Goal: Information Seeking & Learning: Learn about a topic

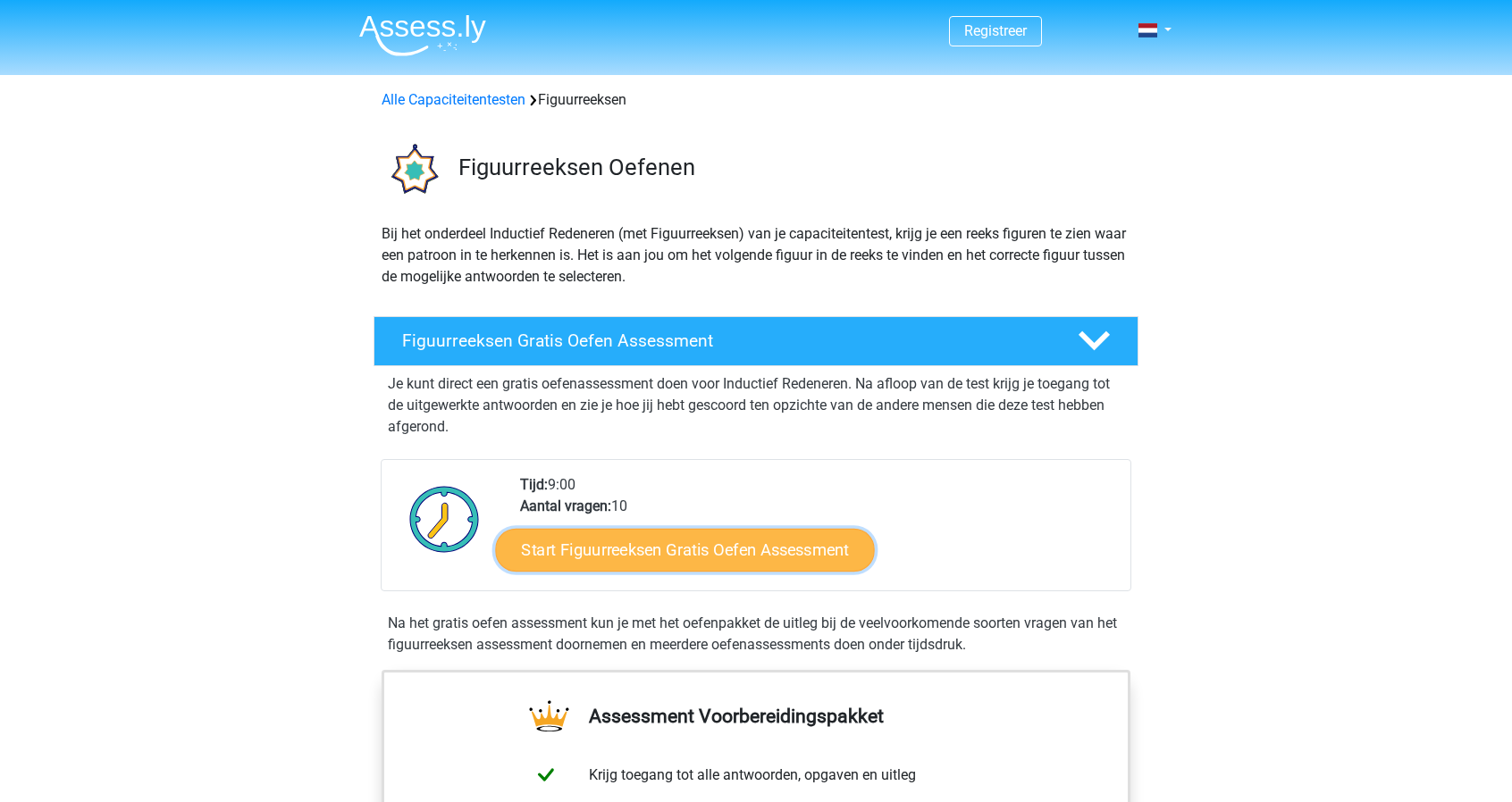
click at [645, 567] on link "Start Figuurreeksen Gratis Oefen Assessment" at bounding box center [685, 549] width 379 height 43
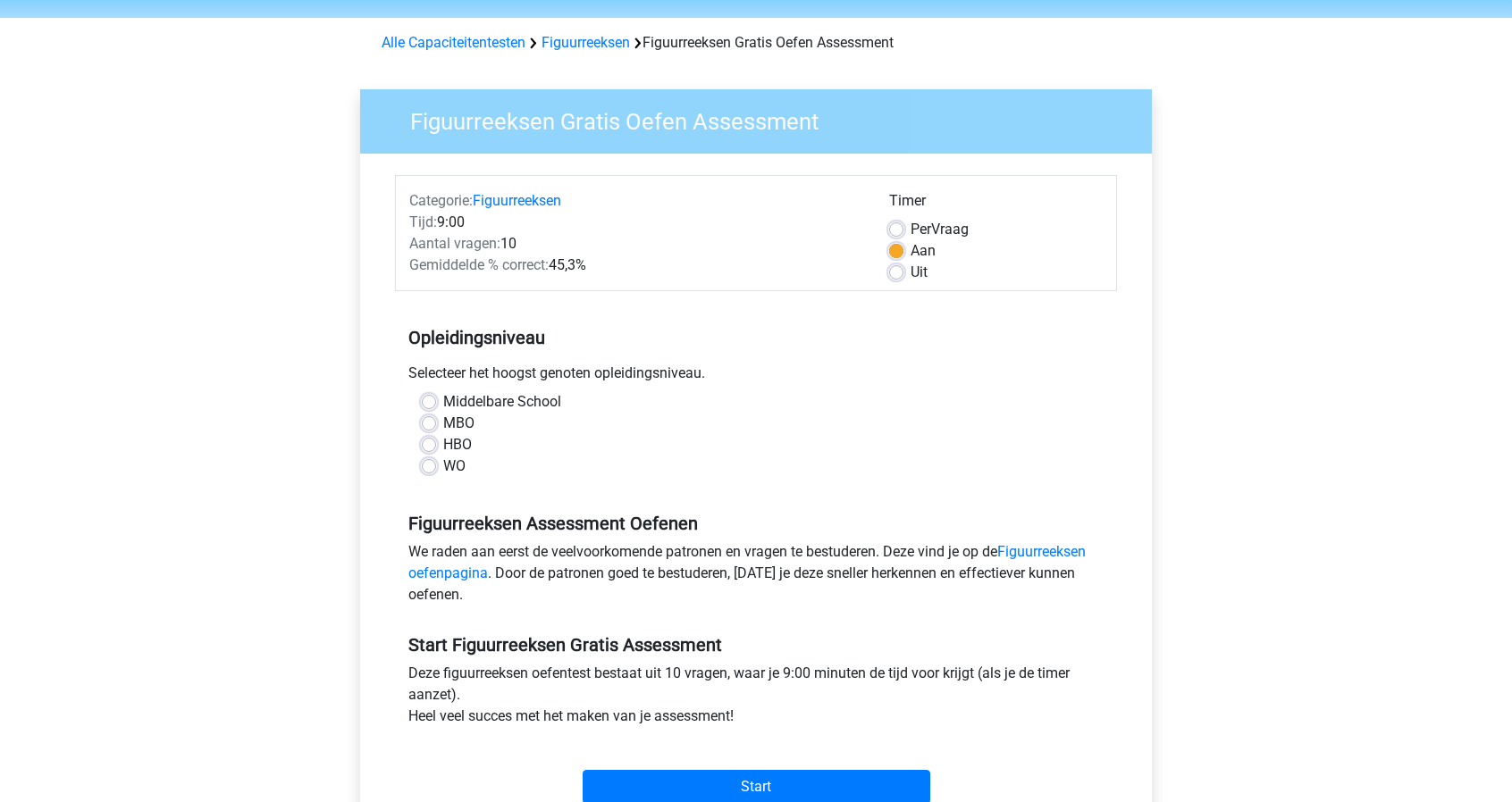
scroll to position [72, 0]
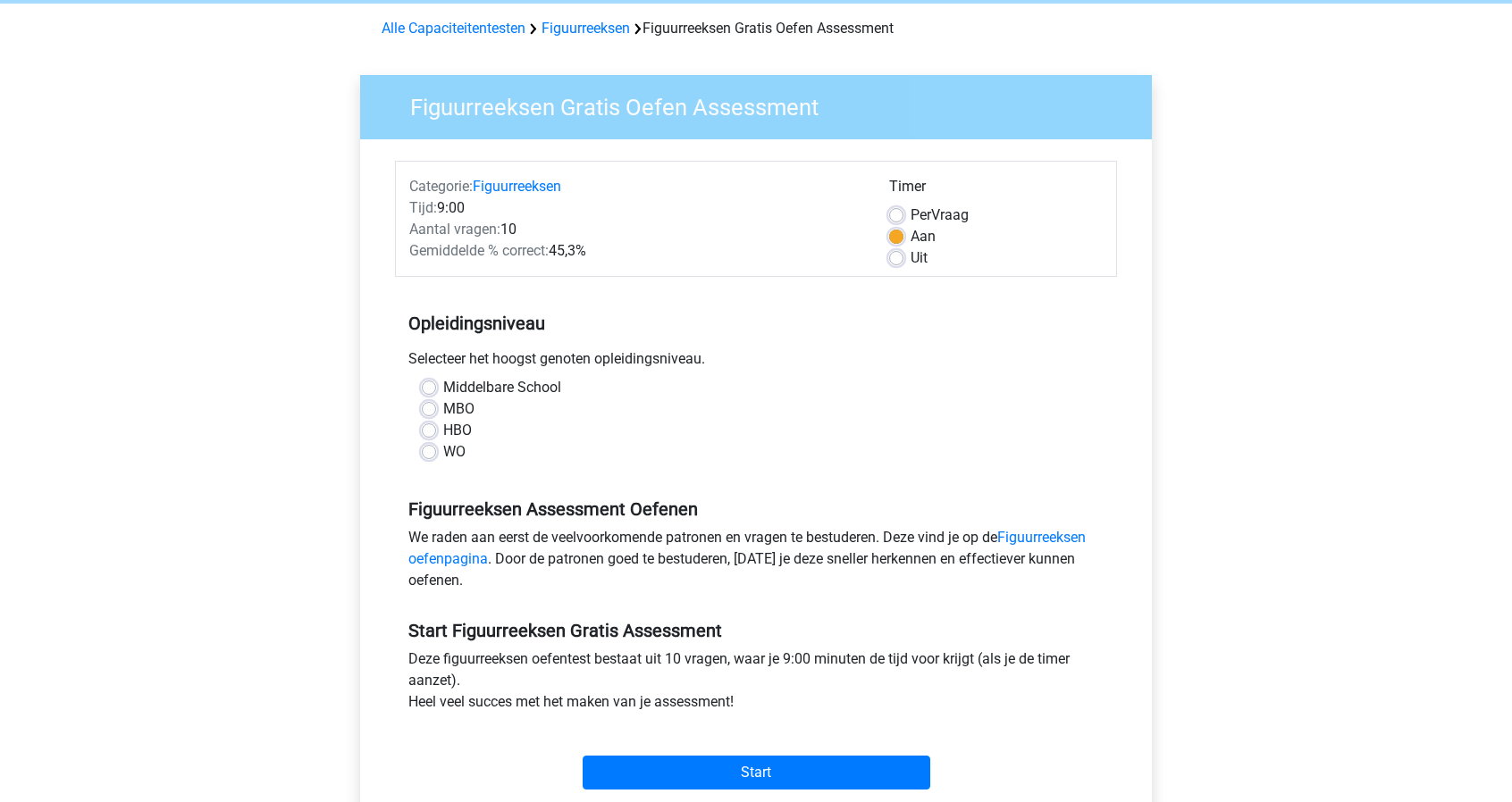
click at [443, 453] on label "WO" at bounding box center [454, 451] width 22 height 21
click at [429, 453] on input "WO" at bounding box center [429, 450] width 15 height 17
radio input "true"
click at [312, 412] on div "Registreer Nederlands English" at bounding box center [756, 634] width 1512 height 1411
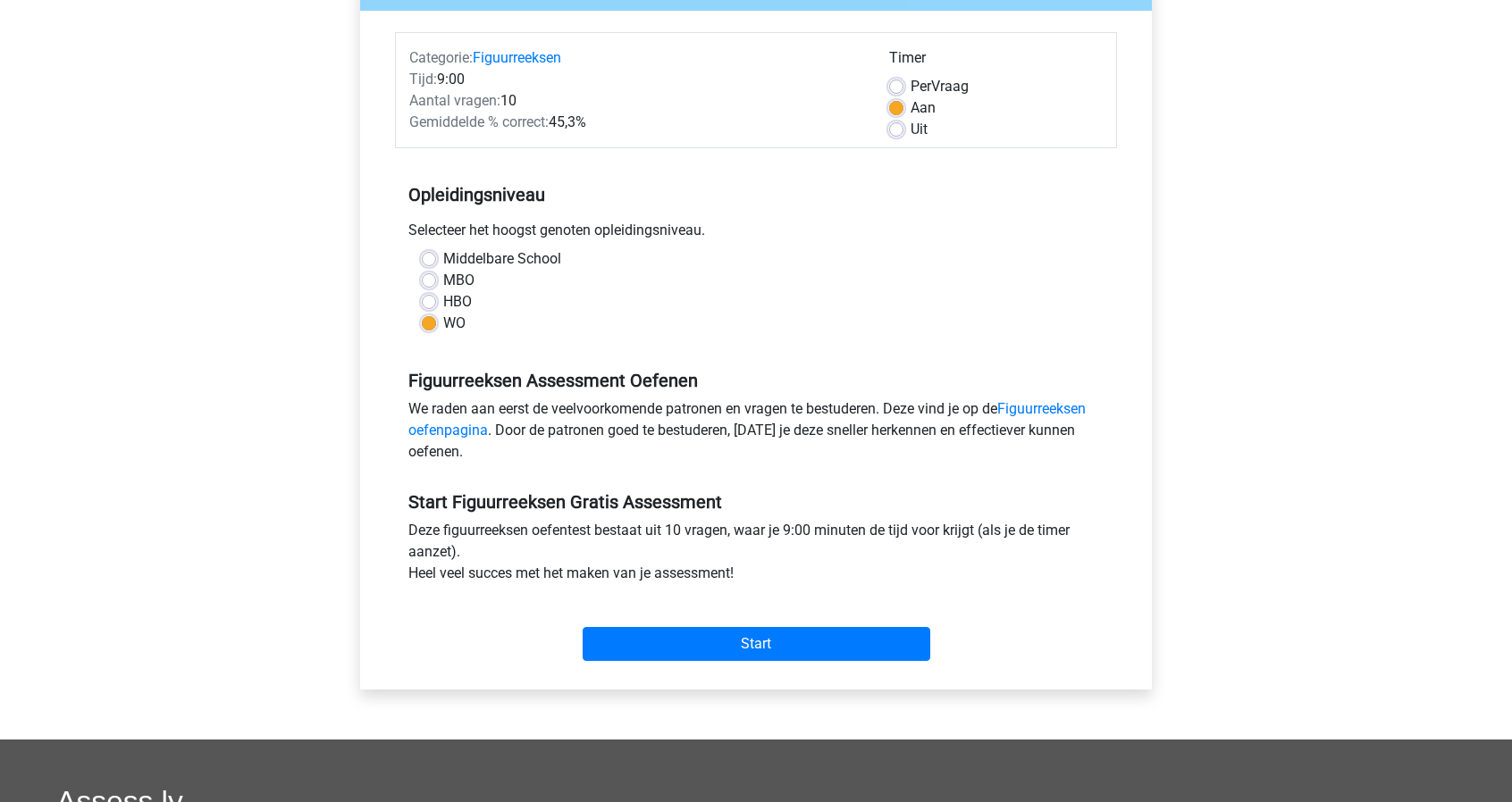
scroll to position [215, 0]
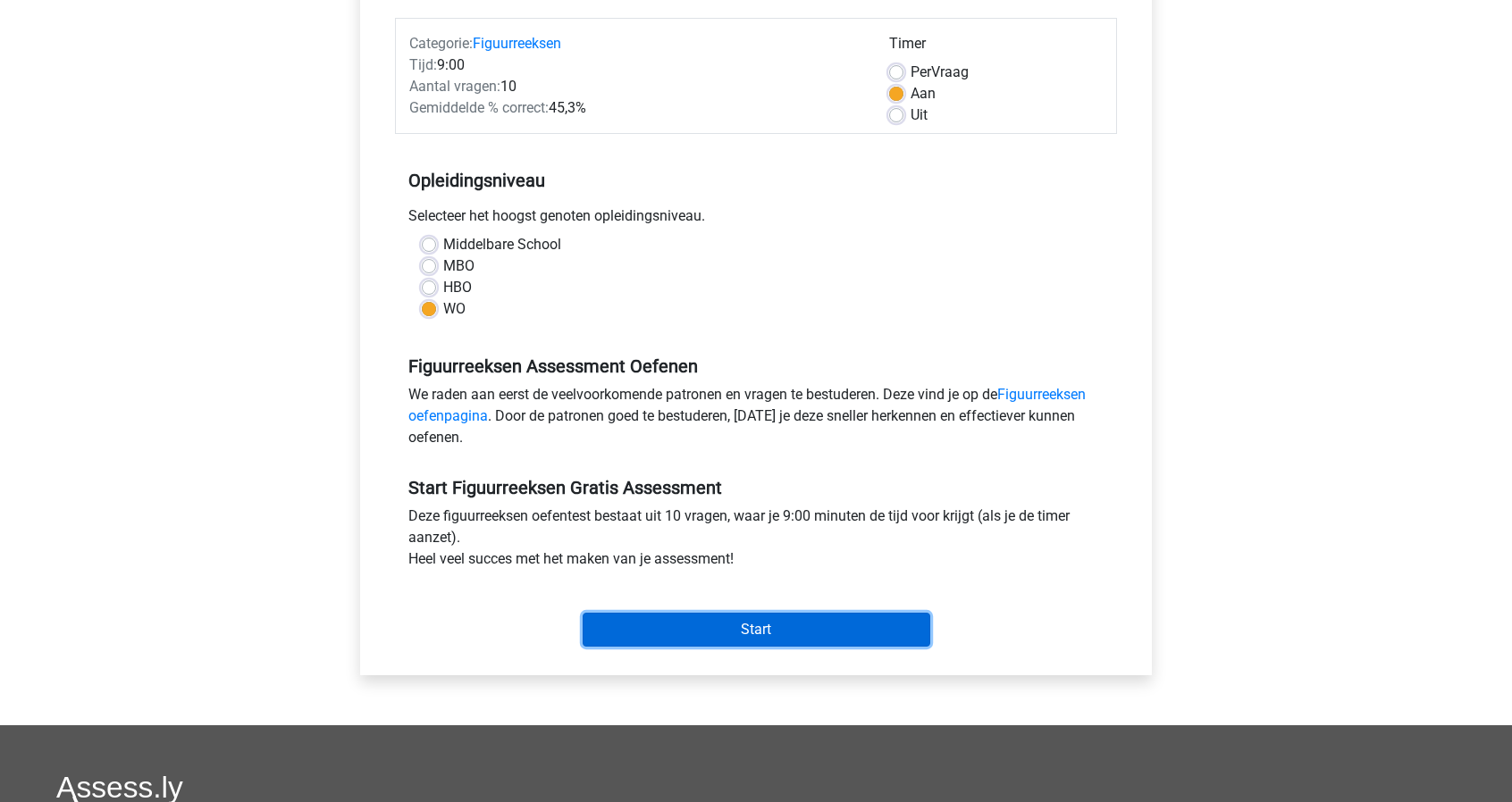
click at [719, 620] on input "Start" at bounding box center [756, 629] width 348 height 34
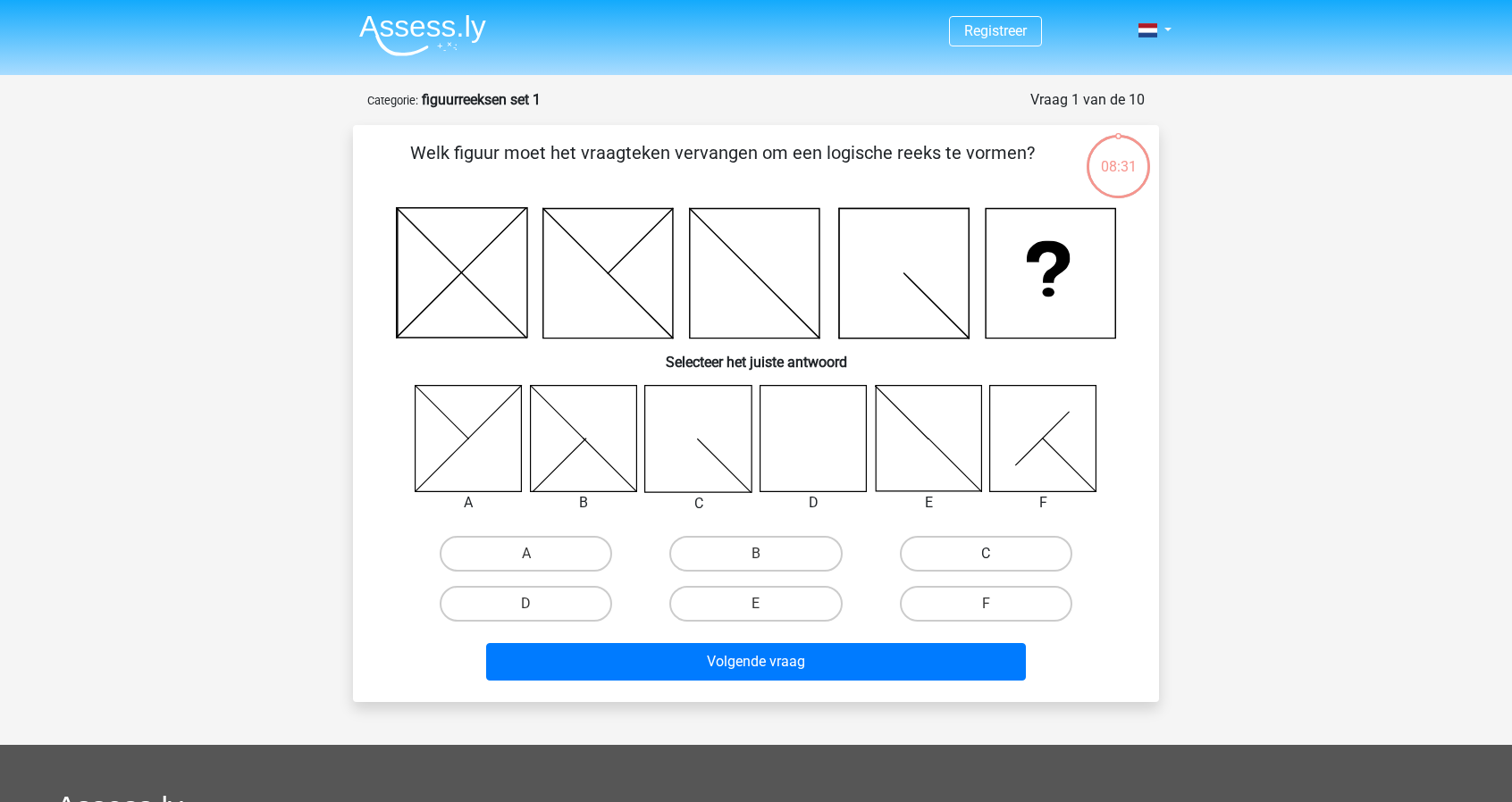
click at [957, 564] on label "C" at bounding box center [986, 553] width 173 height 36
click at [986, 564] on input "C" at bounding box center [991, 559] width 12 height 12
radio input "true"
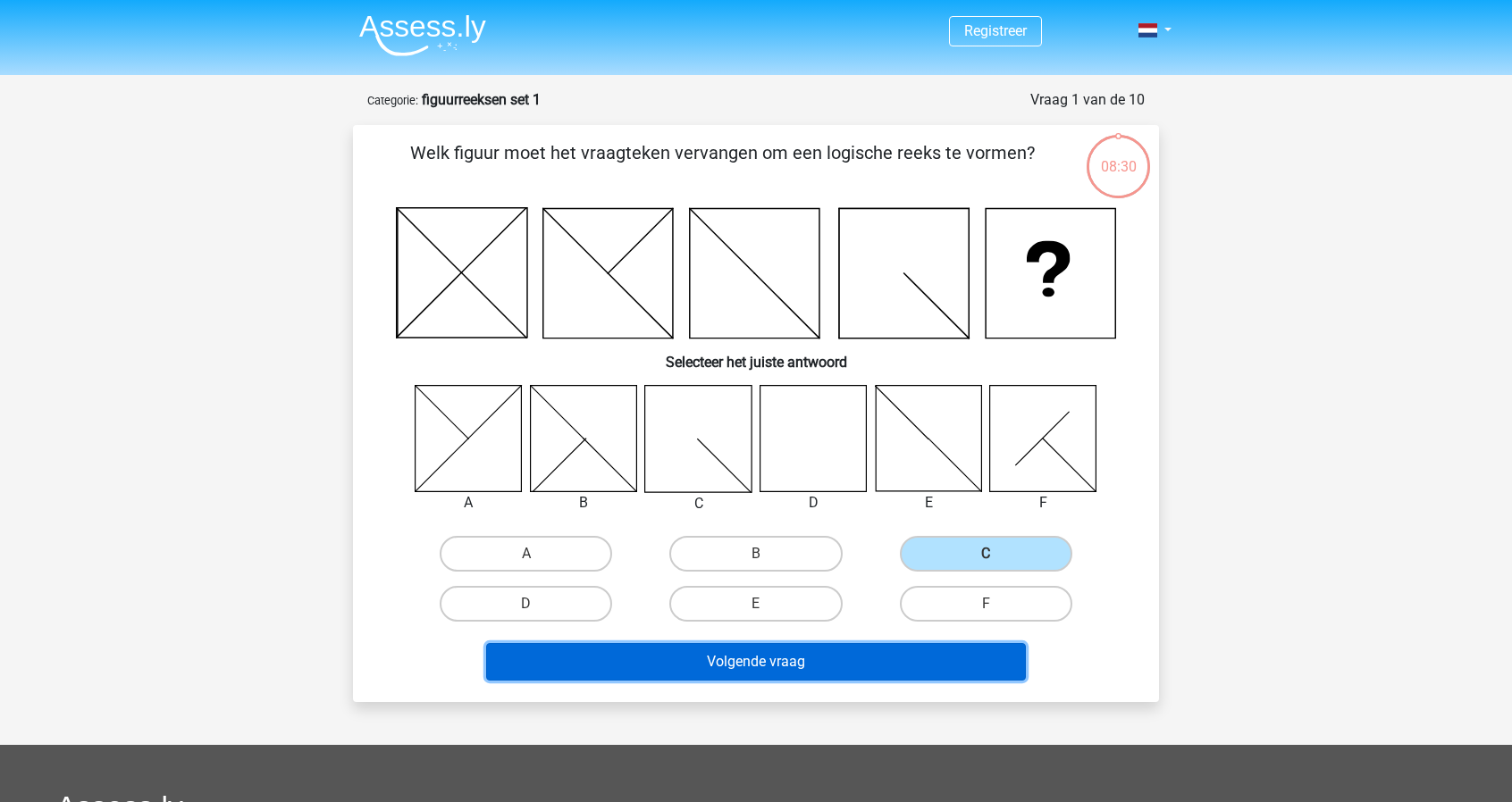
click at [886, 665] on button "Volgende vraag" at bounding box center [756, 662] width 541 height 38
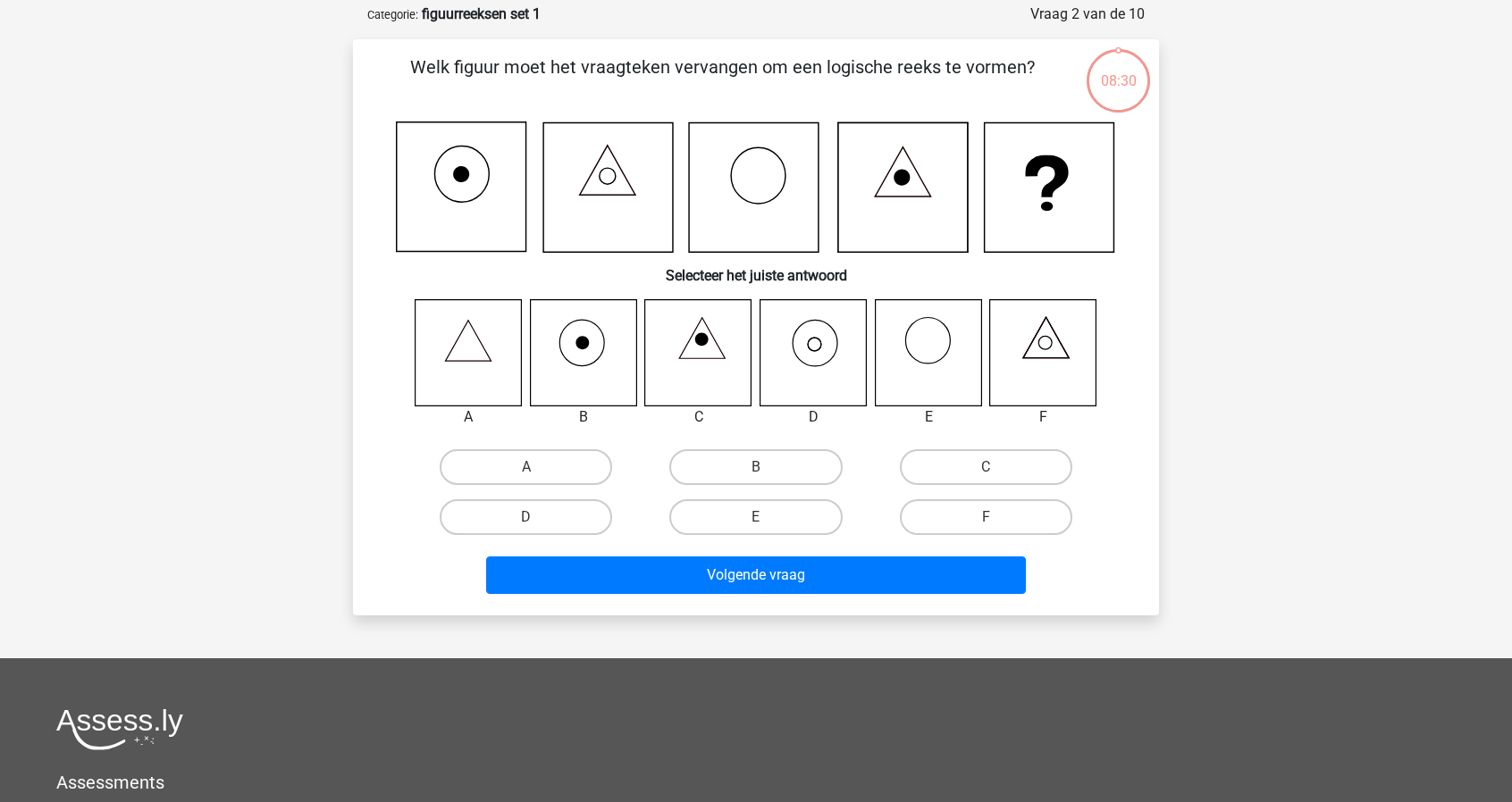
scroll to position [89, 0]
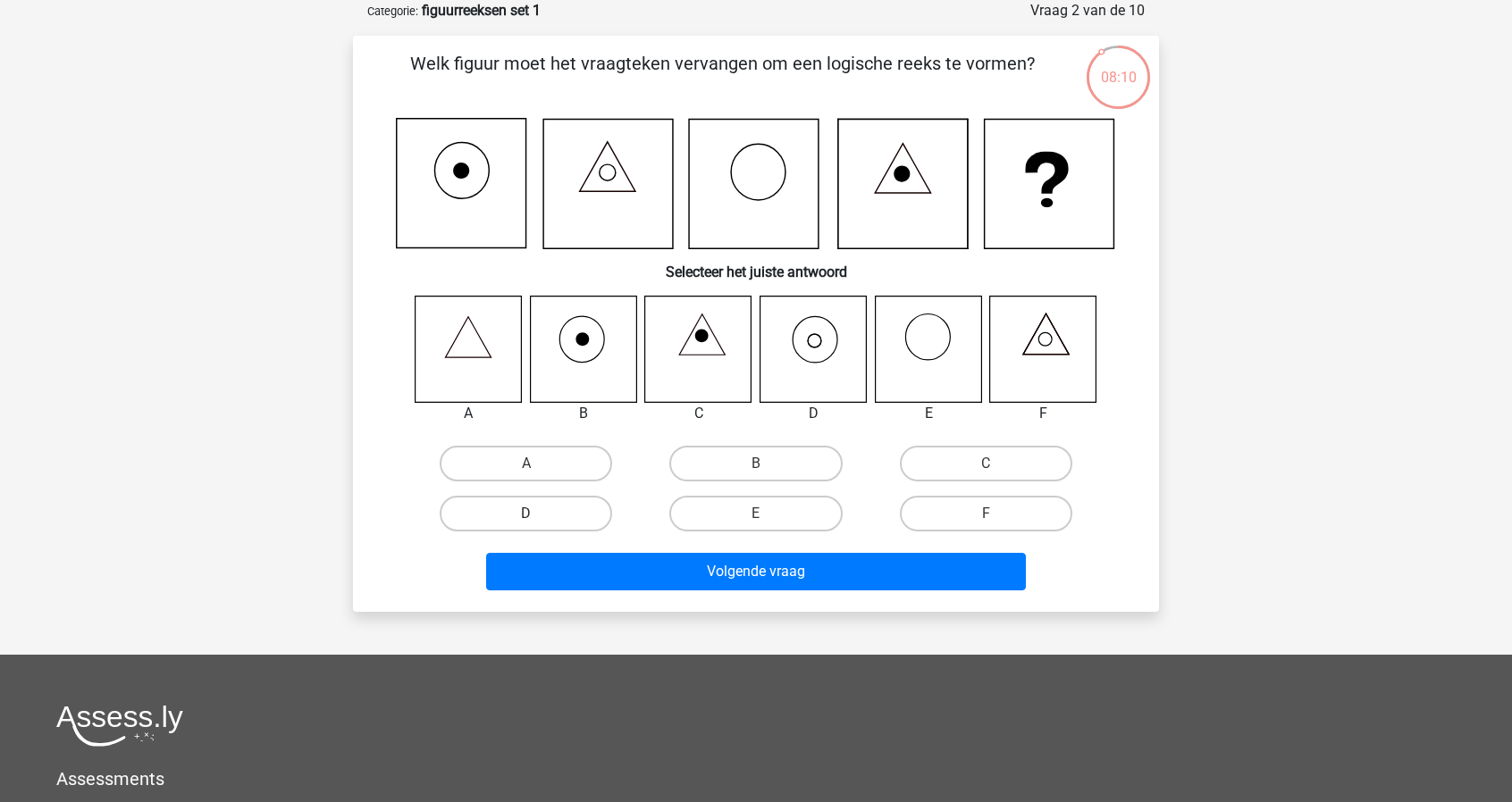
click at [543, 518] on label "D" at bounding box center [526, 513] width 173 height 36
click at [538, 518] on input "D" at bounding box center [532, 519] width 12 height 12
radio input "true"
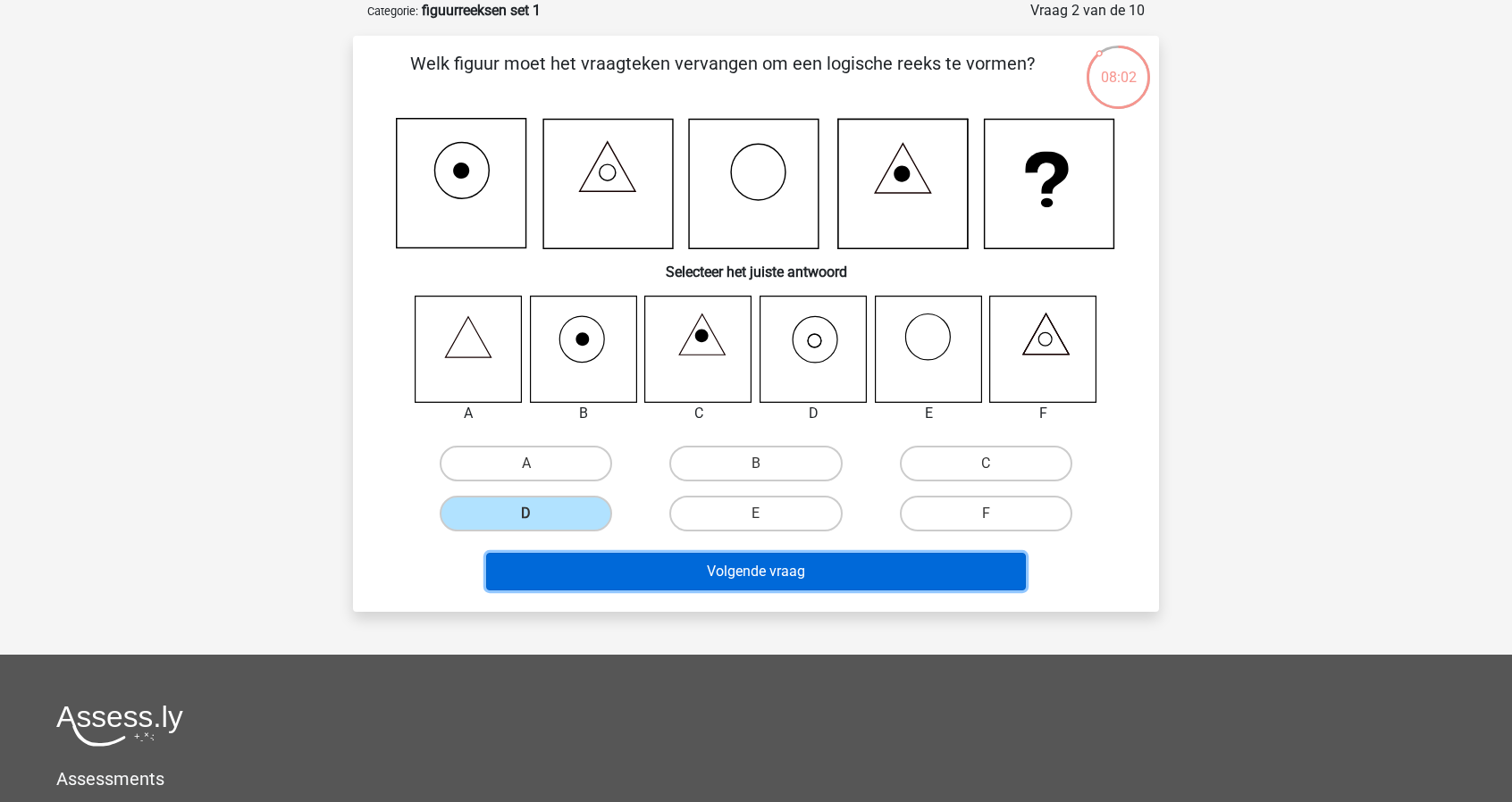
click at [839, 563] on button "Volgende vraag" at bounding box center [756, 572] width 541 height 38
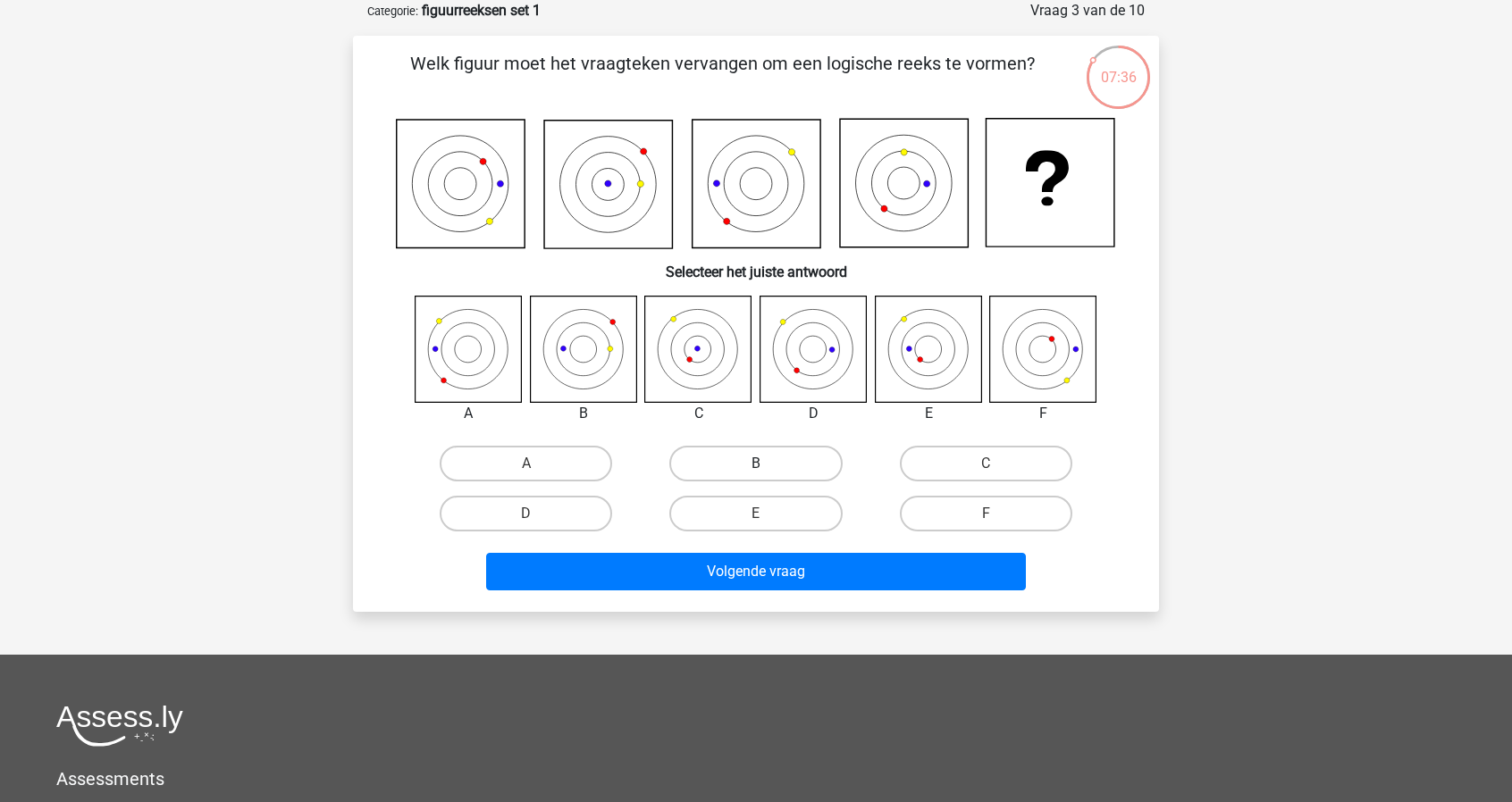
click at [722, 469] on label "B" at bounding box center [756, 463] width 173 height 36
click at [756, 469] on input "B" at bounding box center [761, 469] width 12 height 12
radio input "true"
click at [804, 519] on label "E" at bounding box center [756, 513] width 173 height 36
click at [767, 519] on input "E" at bounding box center [761, 519] width 12 height 12
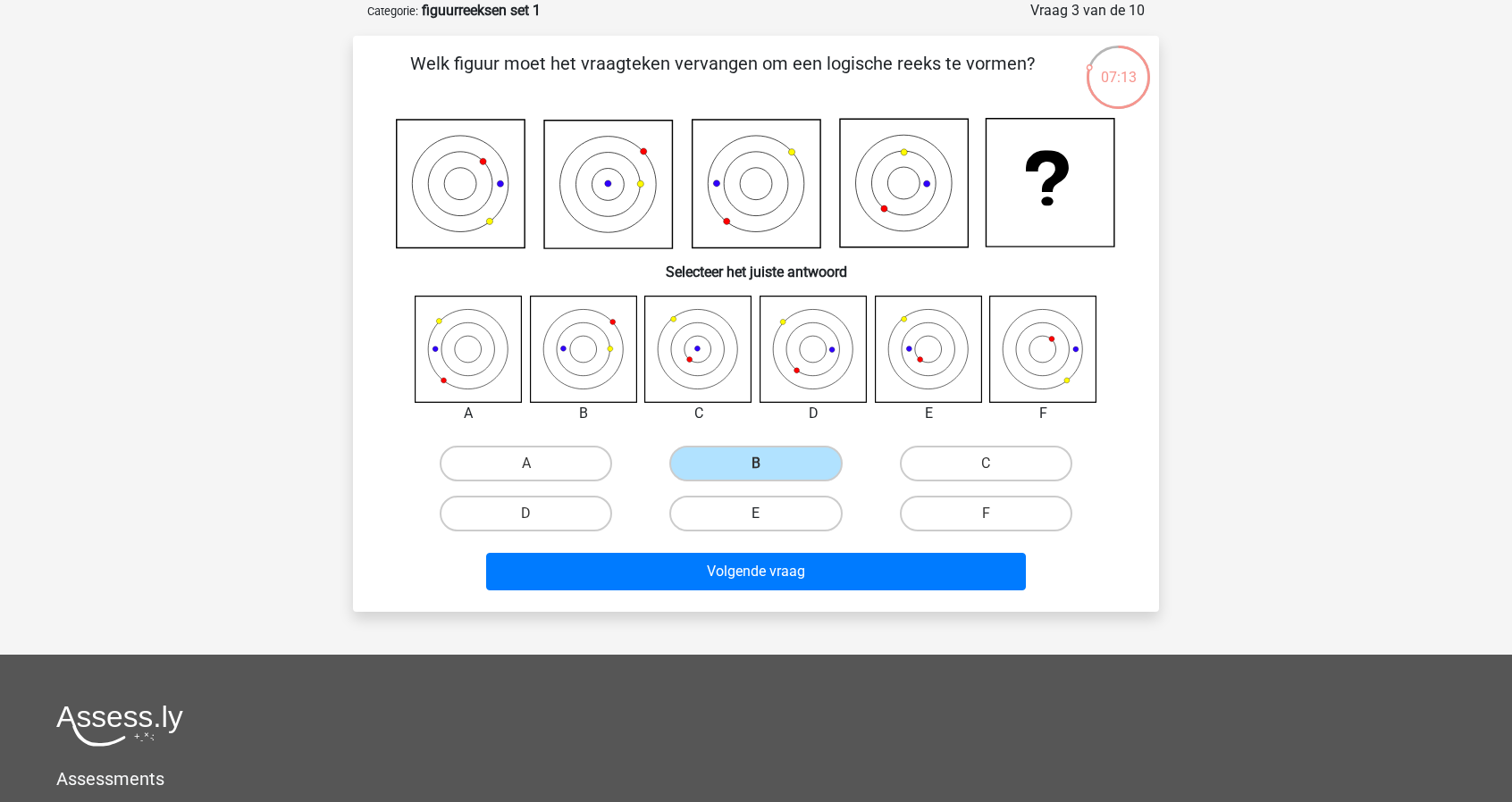
radio input "true"
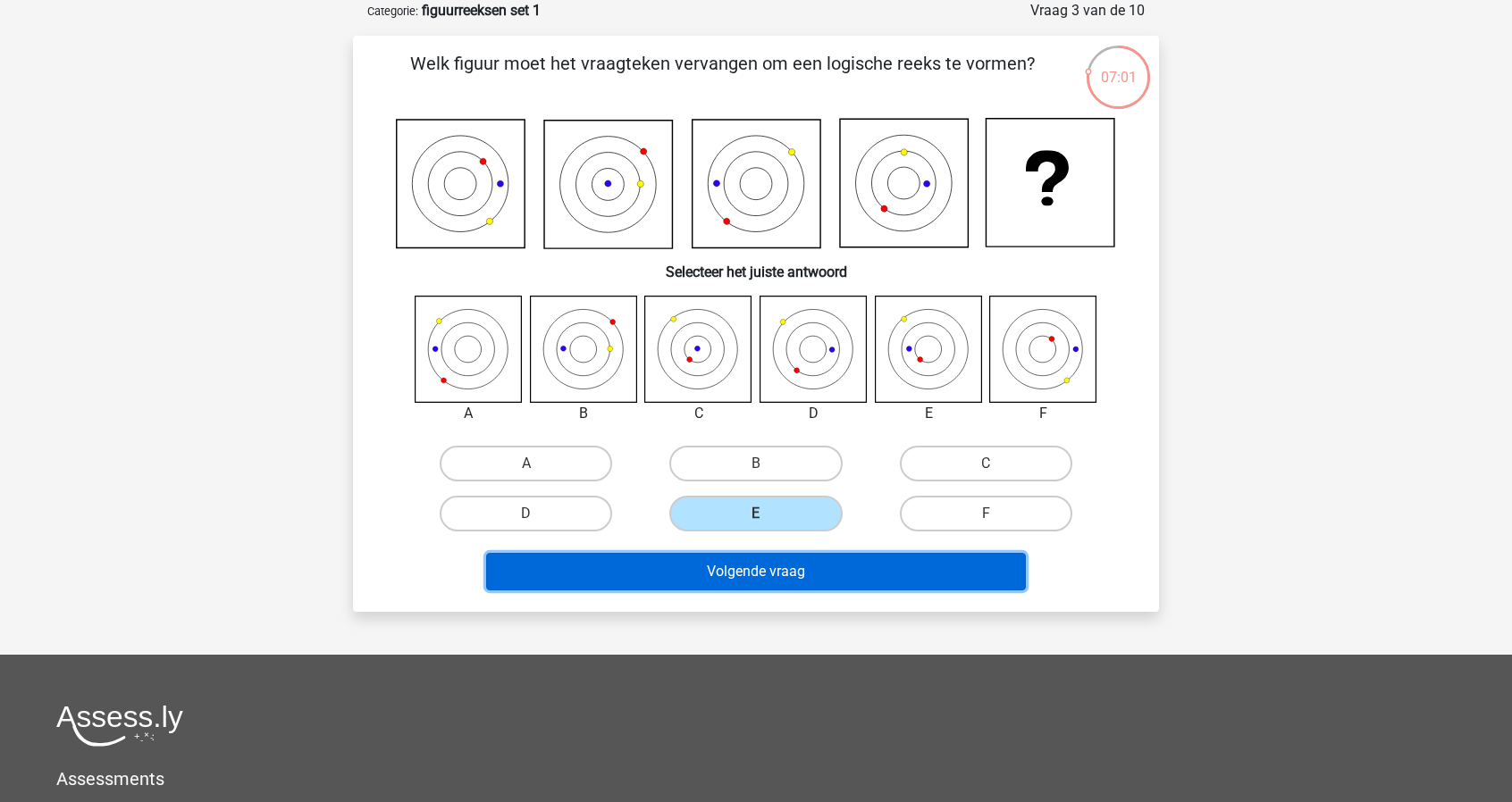
click at [838, 580] on button "Volgende vraag" at bounding box center [756, 572] width 541 height 38
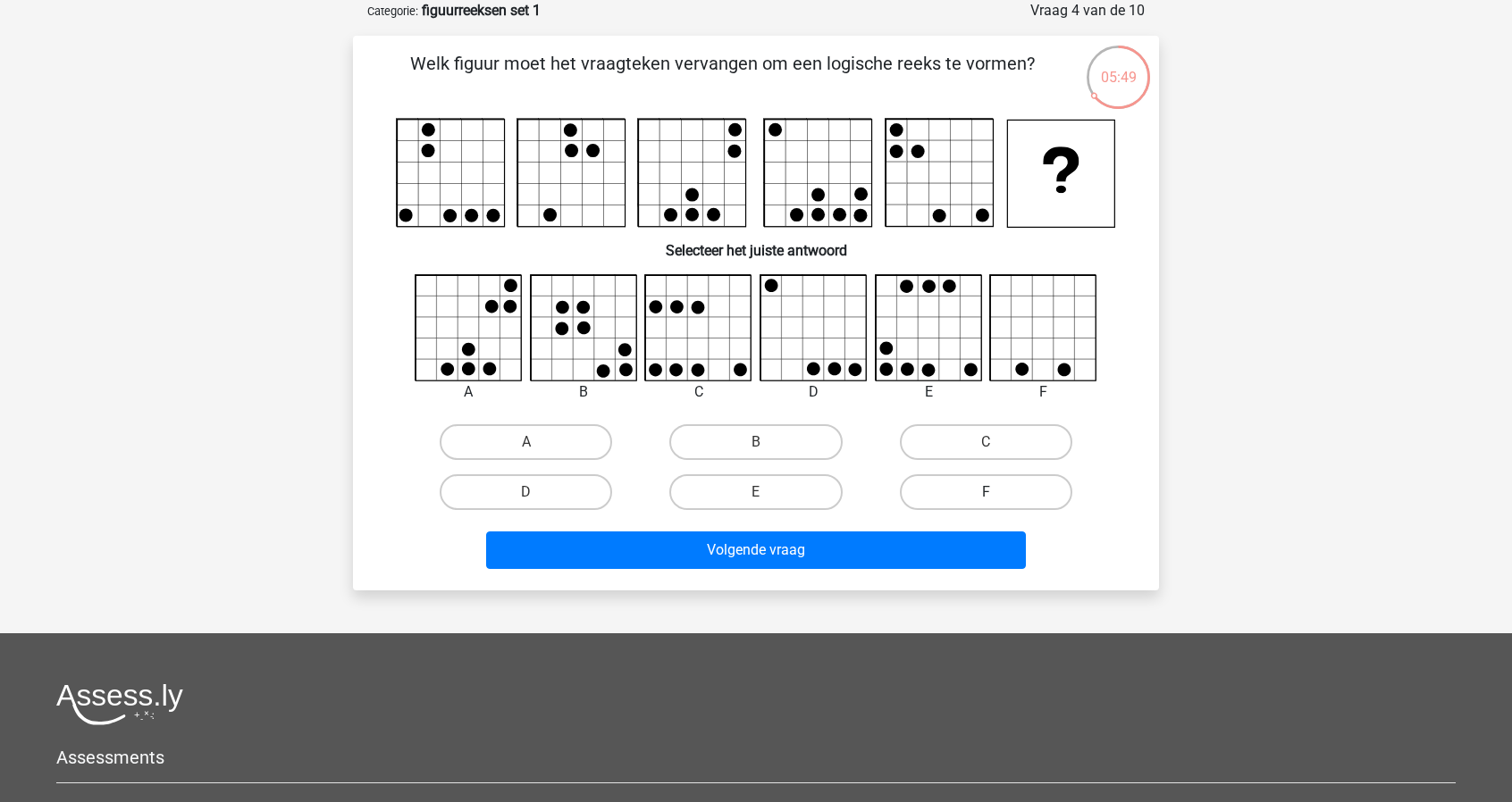
click at [999, 489] on label "F" at bounding box center [986, 492] width 173 height 36
click at [997, 492] on input "F" at bounding box center [991, 497] width 12 height 12
radio input "true"
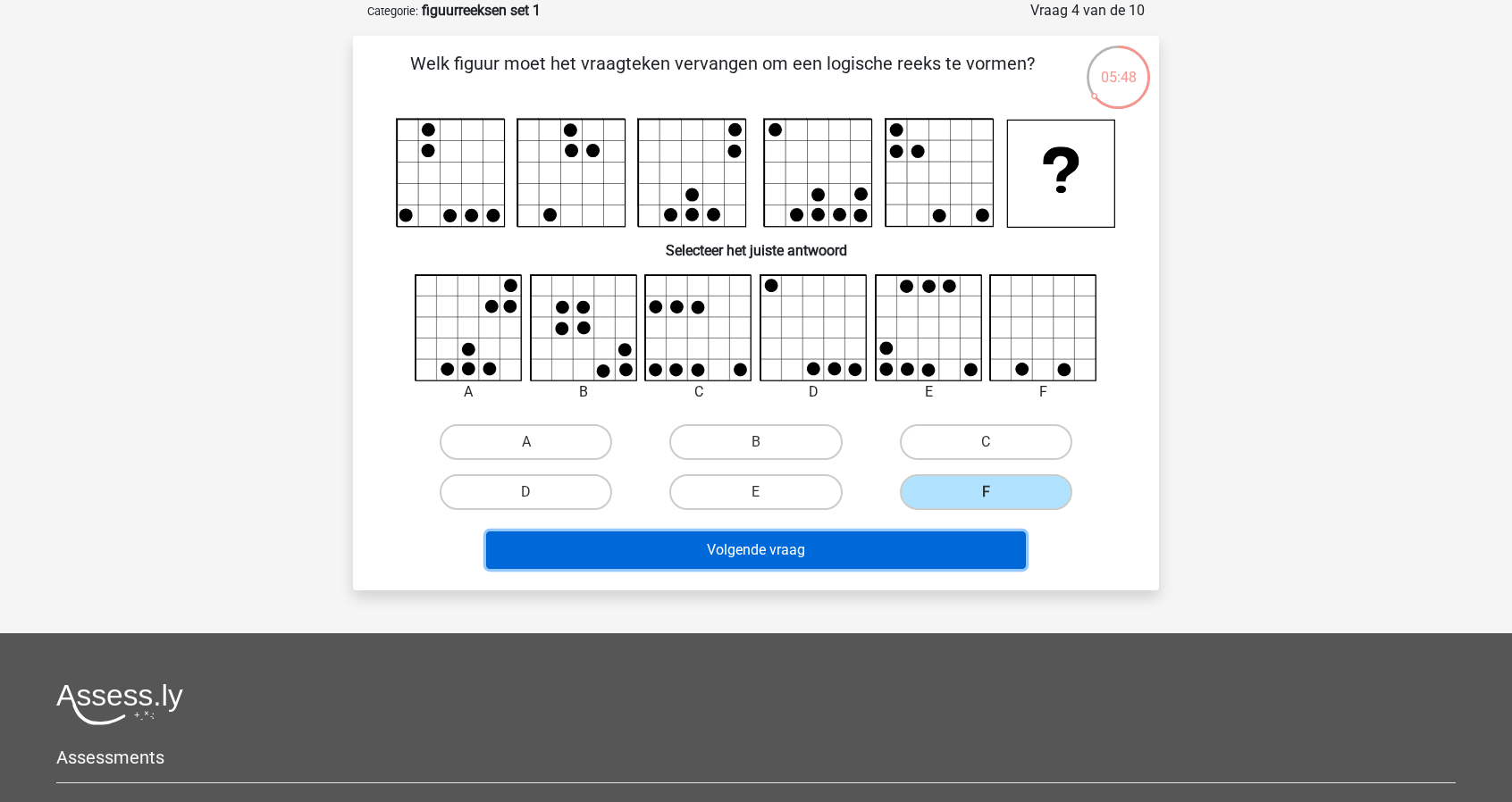
click at [832, 553] on button "Volgende vraag" at bounding box center [756, 550] width 541 height 38
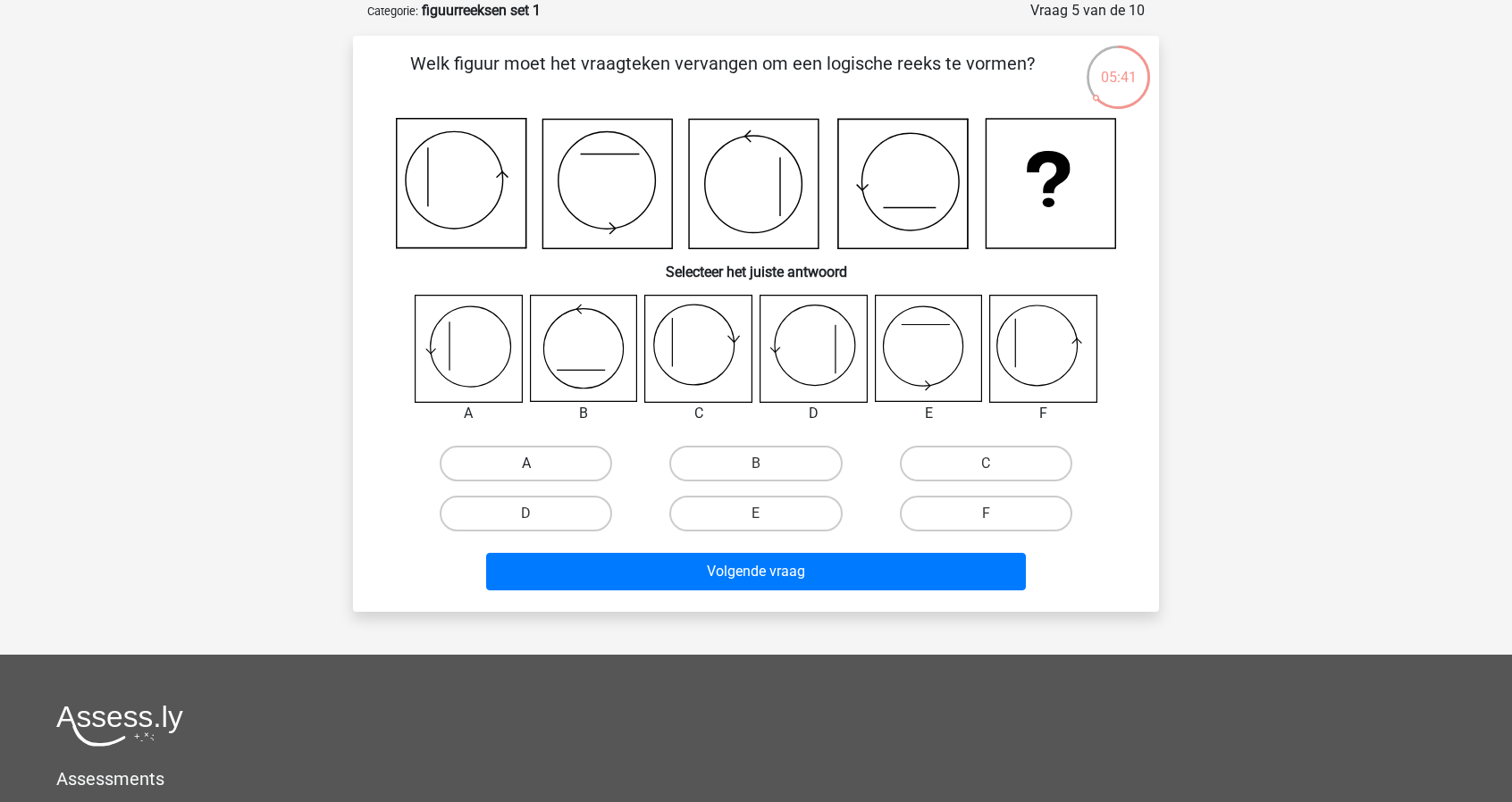
click at [497, 471] on label "A" at bounding box center [526, 463] width 173 height 36
click at [526, 471] on input "A" at bounding box center [532, 469] width 12 height 12
radio input "true"
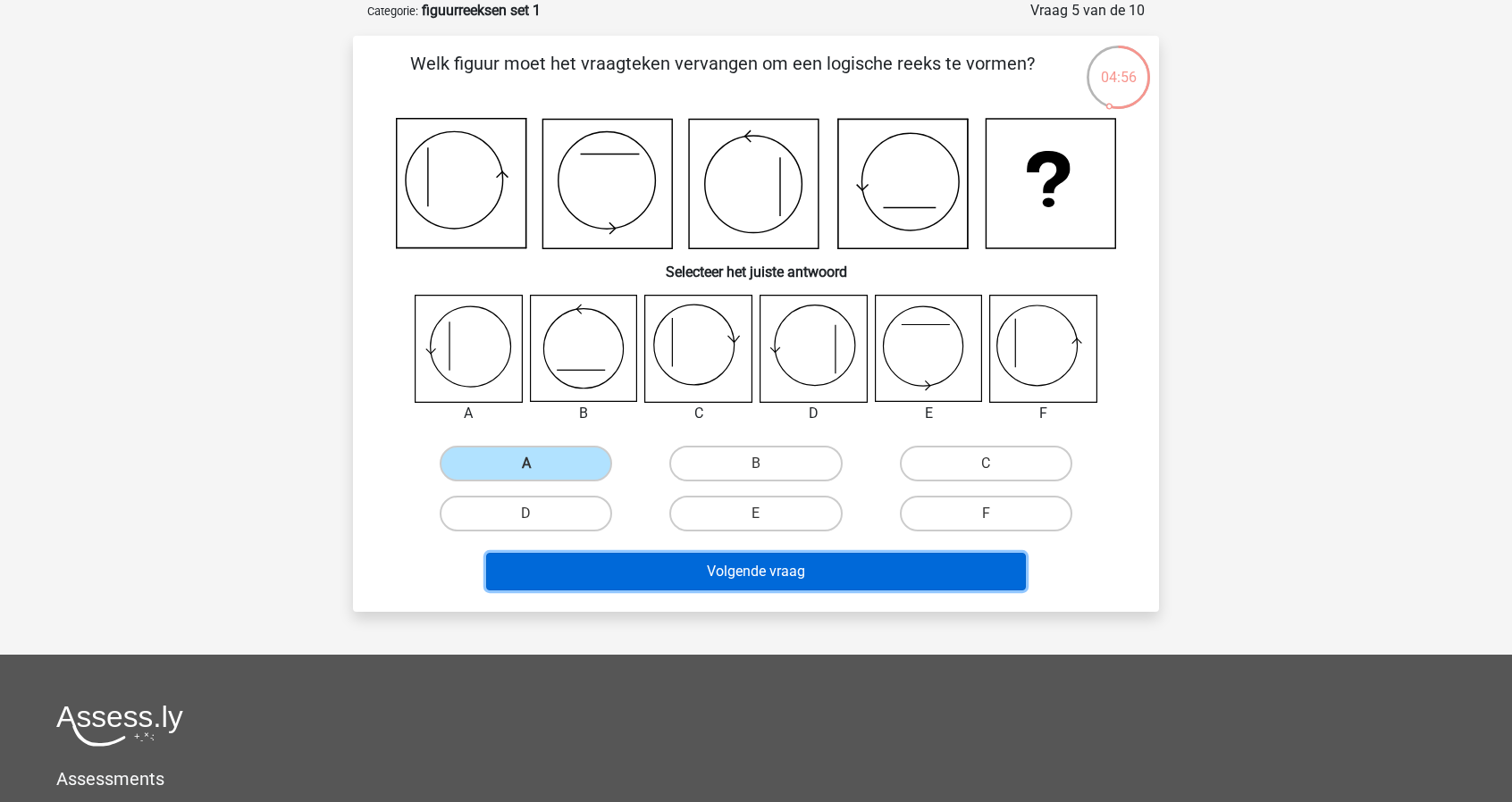
click at [836, 573] on button "Volgende vraag" at bounding box center [756, 572] width 541 height 38
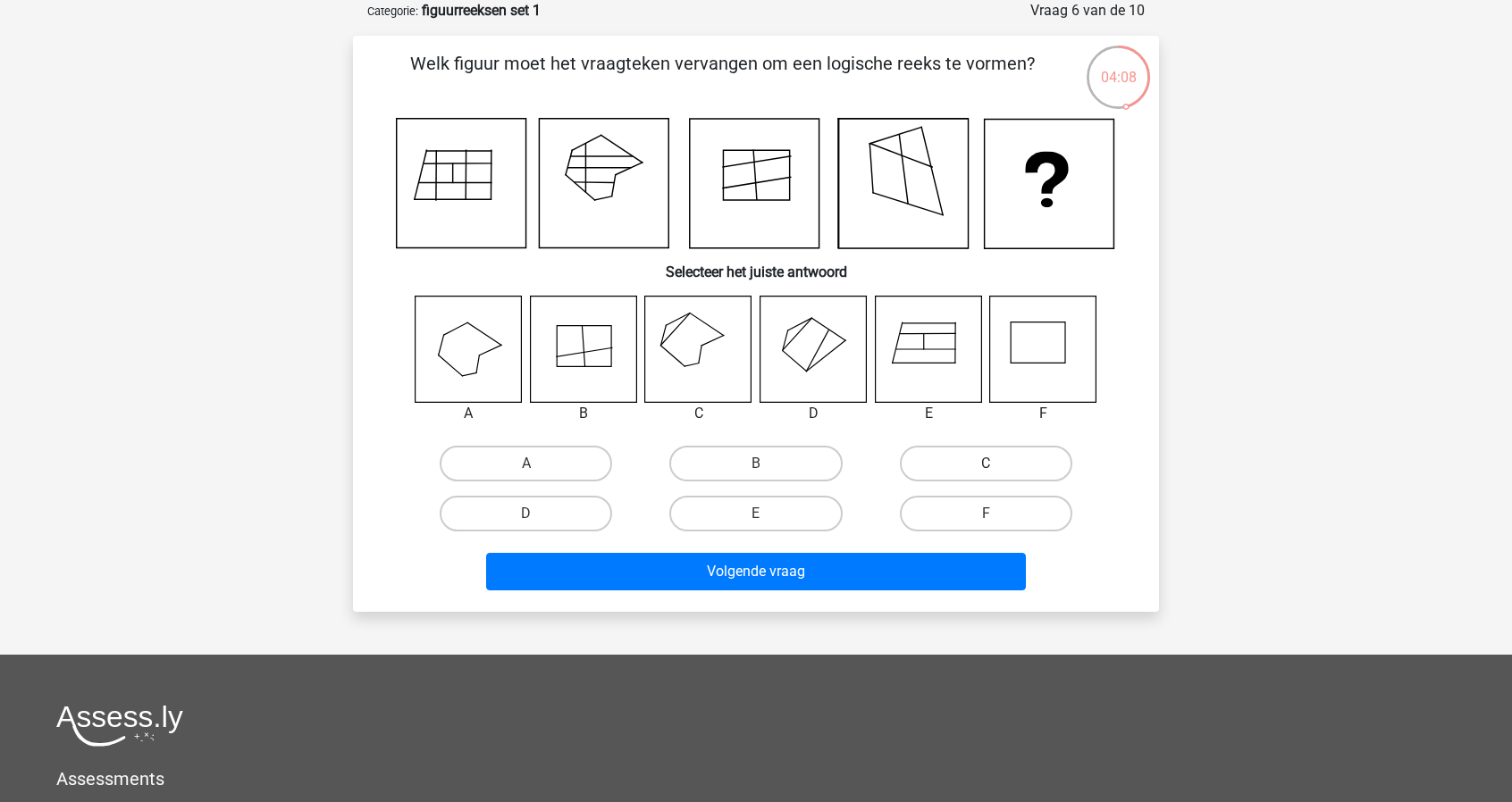
click at [939, 462] on label "C" at bounding box center [986, 463] width 173 height 36
click at [986, 463] on input "C" at bounding box center [991, 469] width 12 height 12
radio input "true"
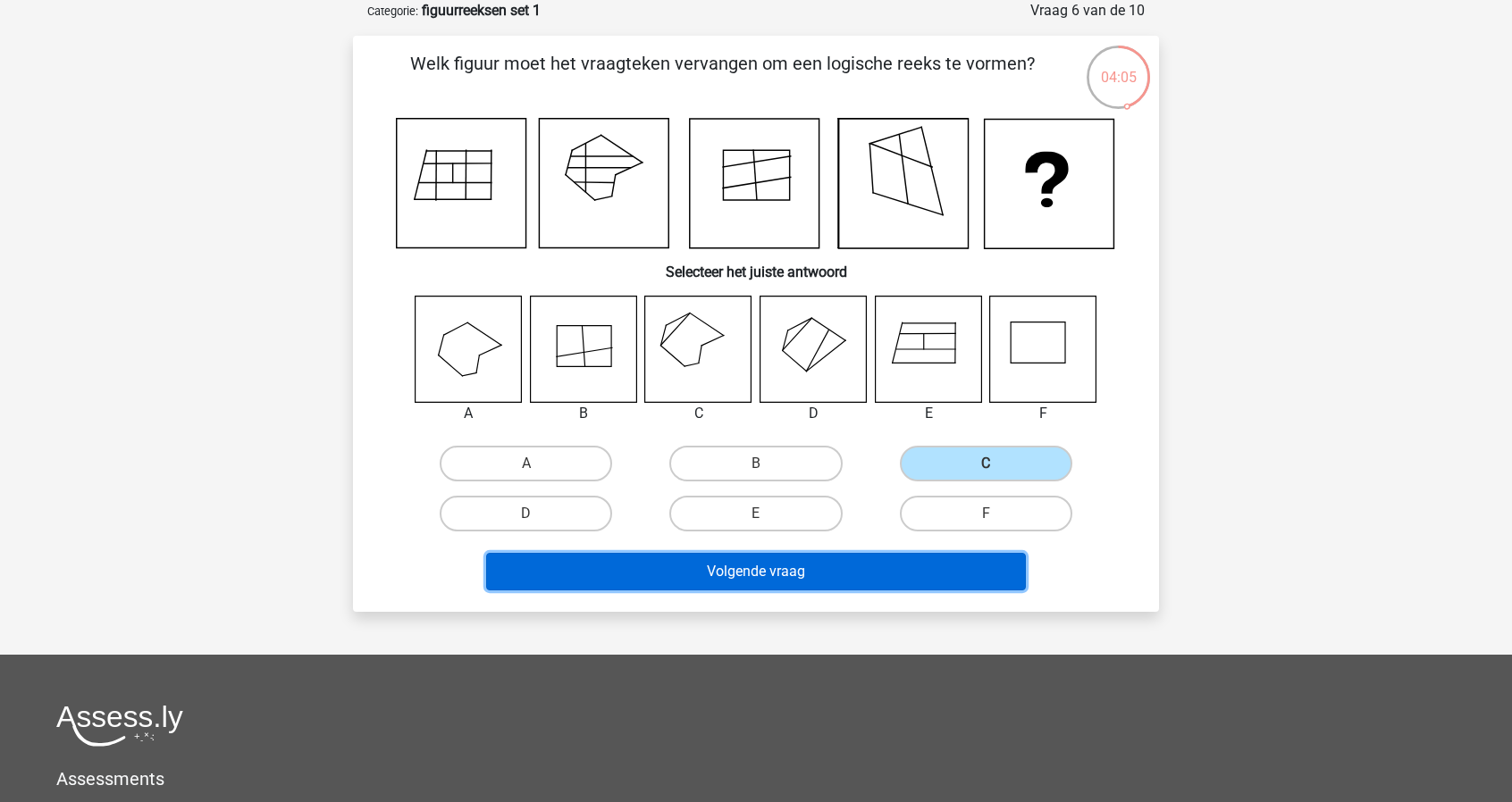
click at [798, 566] on button "Volgende vraag" at bounding box center [756, 572] width 541 height 38
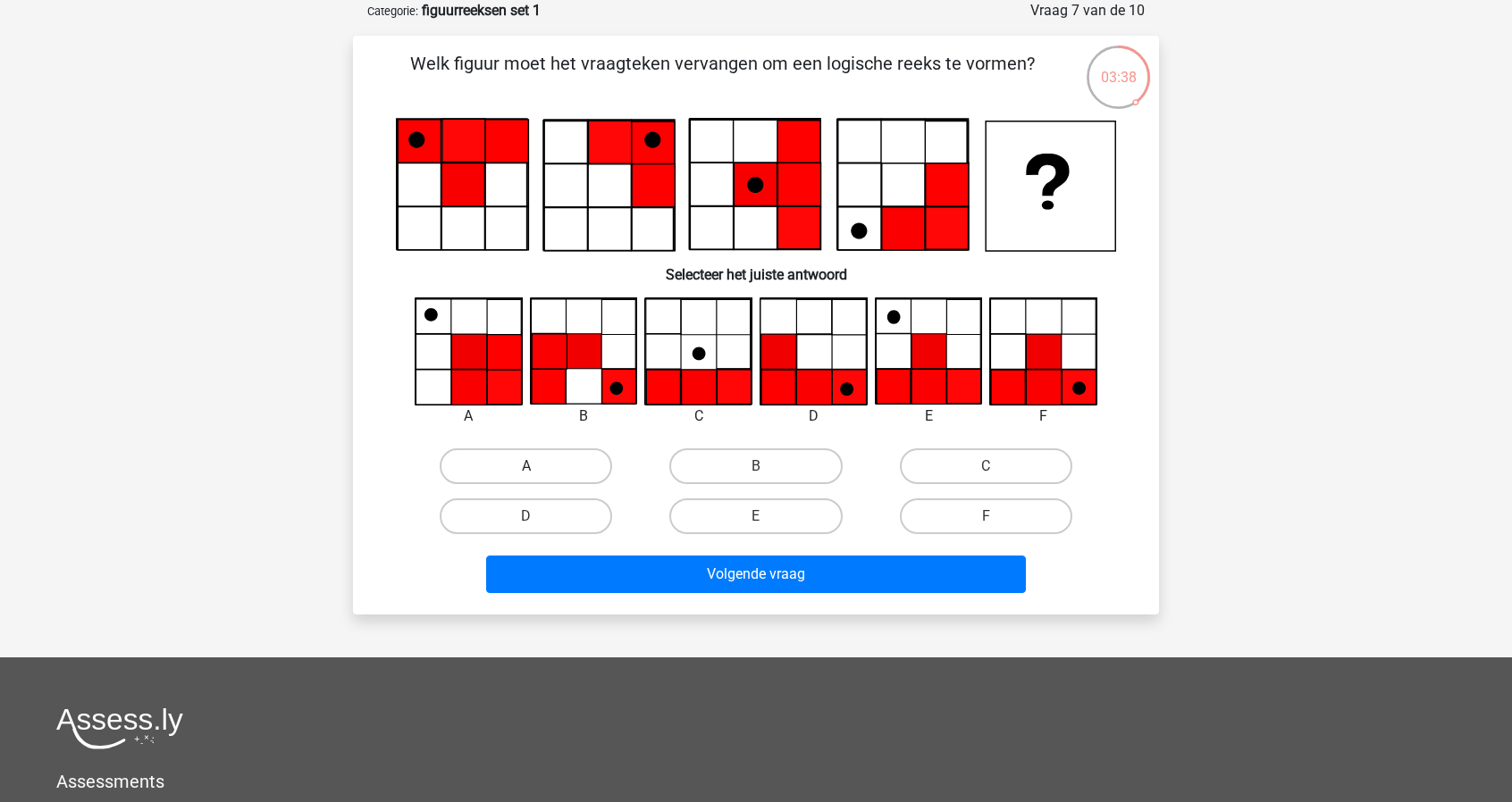
click at [492, 474] on label "A" at bounding box center [526, 466] width 173 height 36
click at [526, 474] on input "A" at bounding box center [532, 472] width 12 height 12
radio input "true"
click at [753, 518] on label "E" at bounding box center [756, 516] width 173 height 36
click at [756, 518] on input "E" at bounding box center [761, 522] width 12 height 12
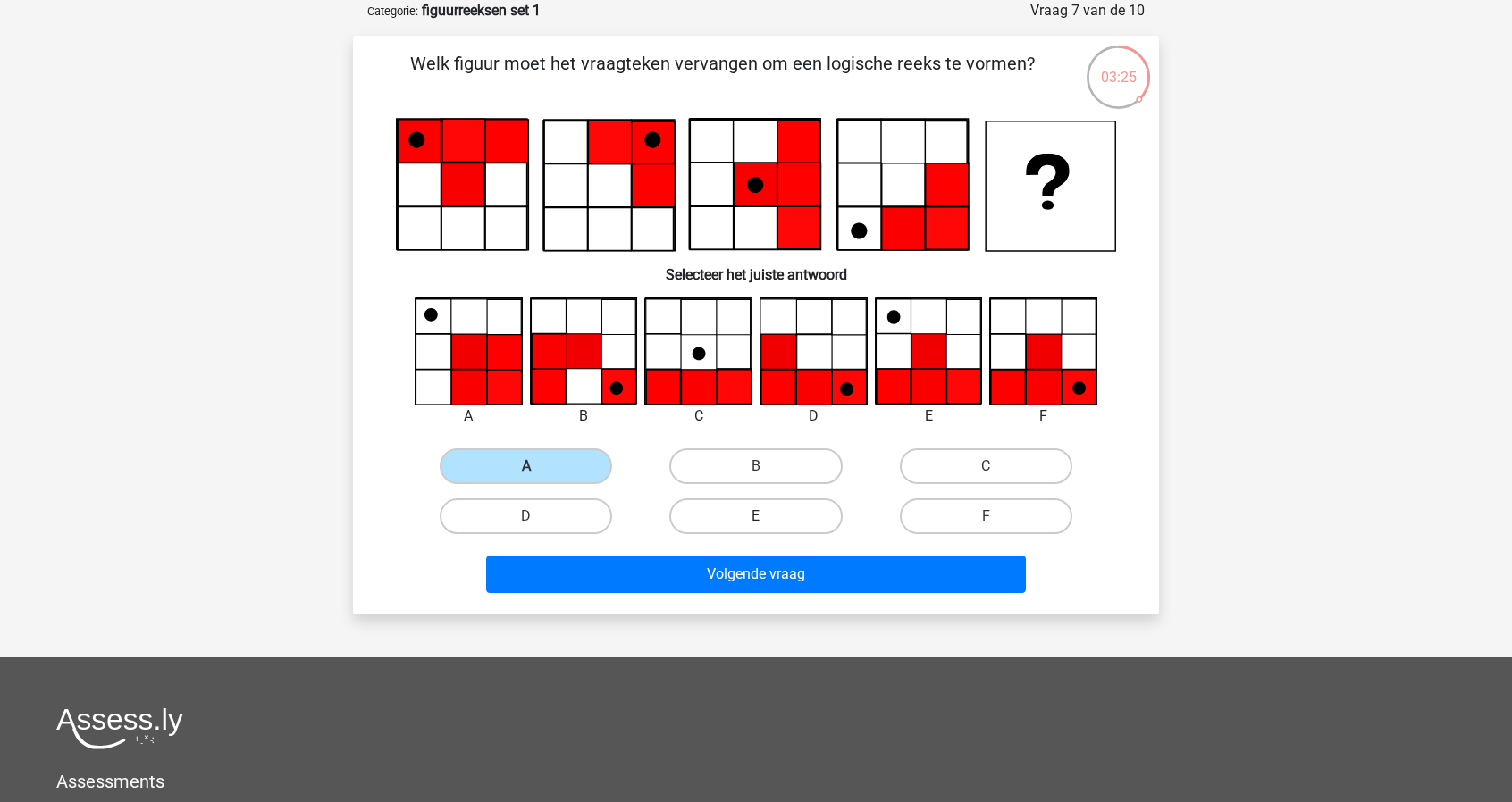
radio input "true"
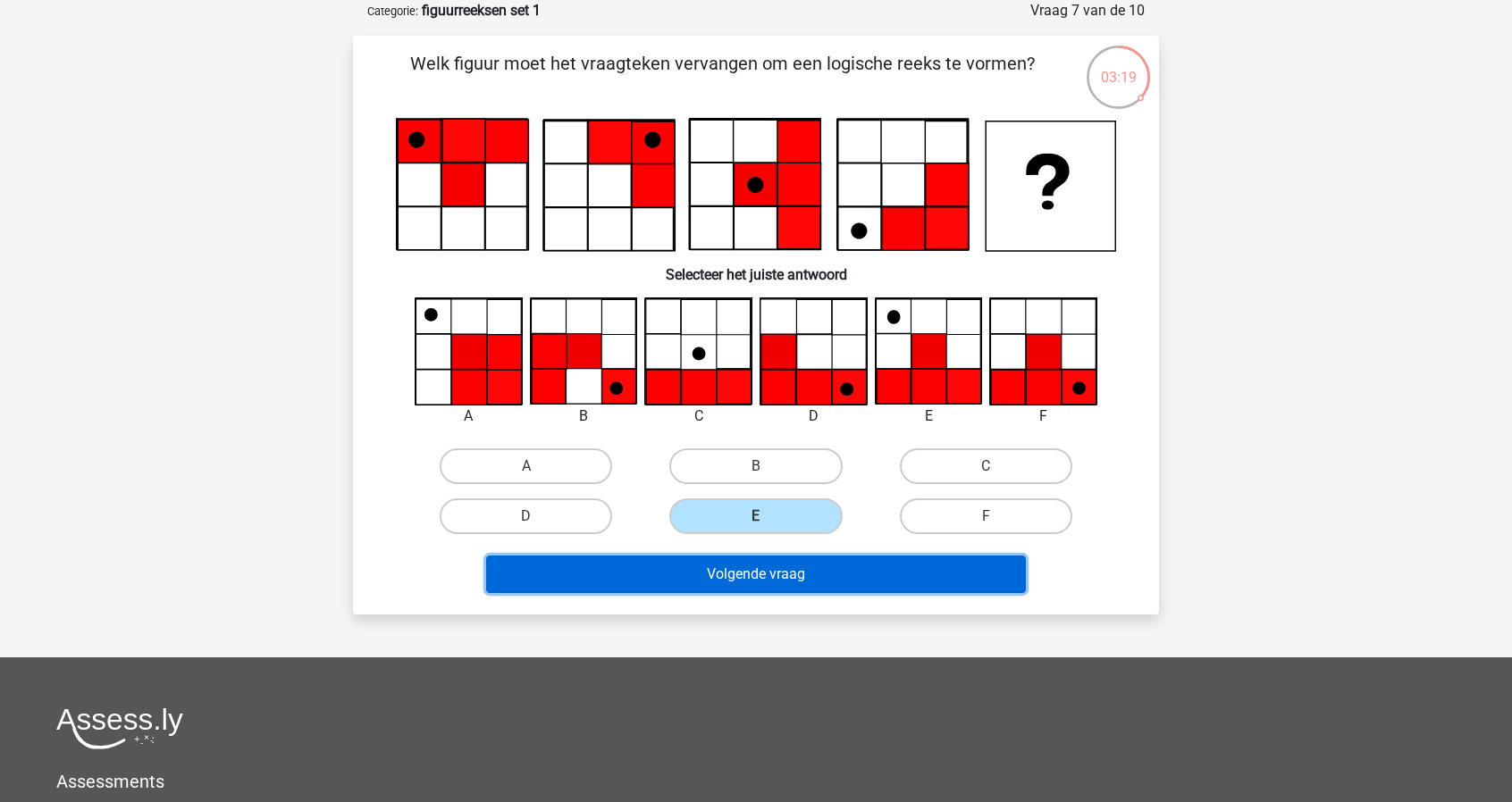
click at [853, 581] on button "Volgende vraag" at bounding box center [756, 574] width 541 height 38
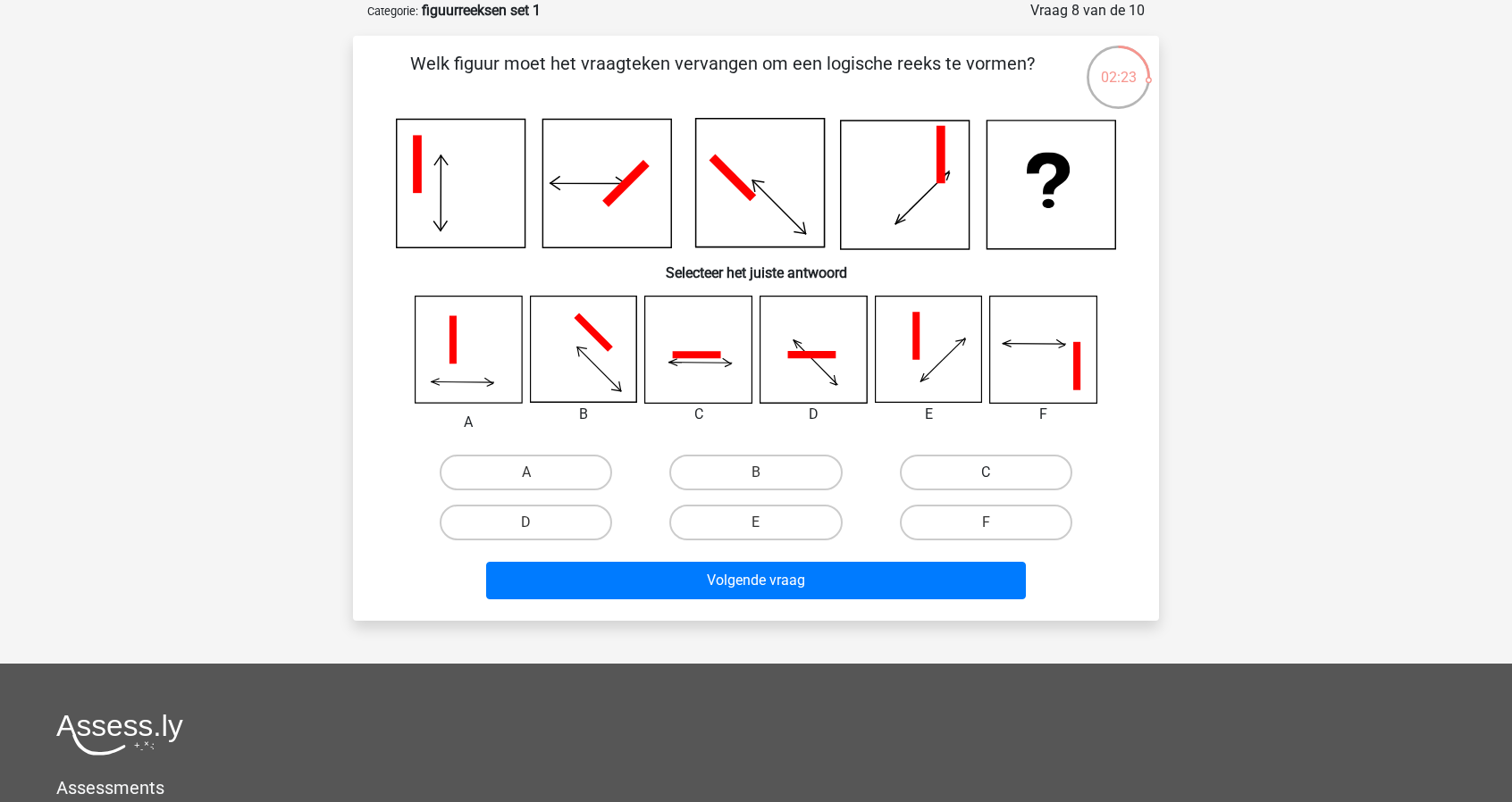
click at [946, 485] on label "C" at bounding box center [986, 472] width 173 height 36
click at [986, 485] on input "C" at bounding box center [991, 478] width 12 height 12
radio input "true"
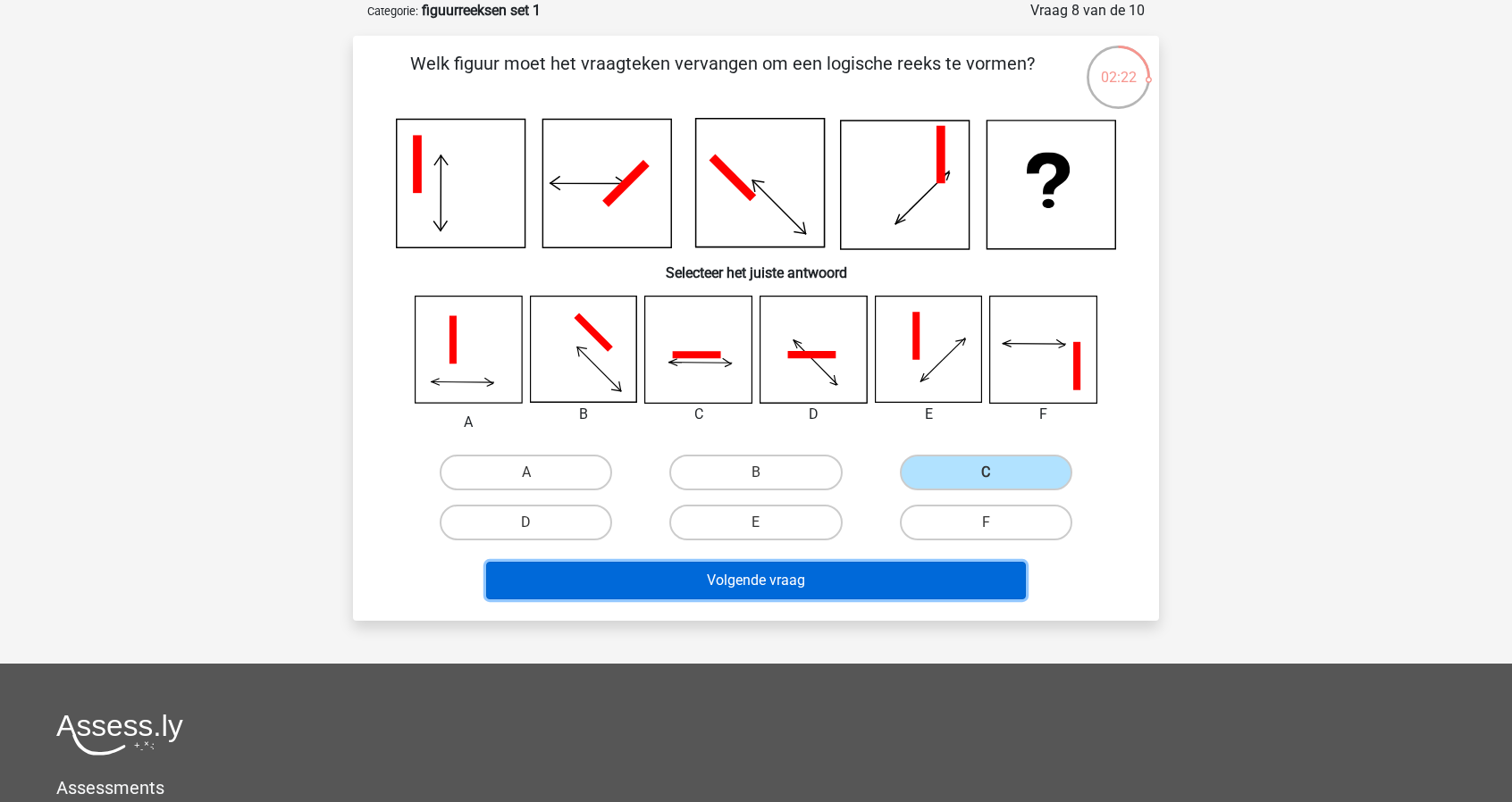
click at [868, 585] on button "Volgende vraag" at bounding box center [756, 580] width 541 height 38
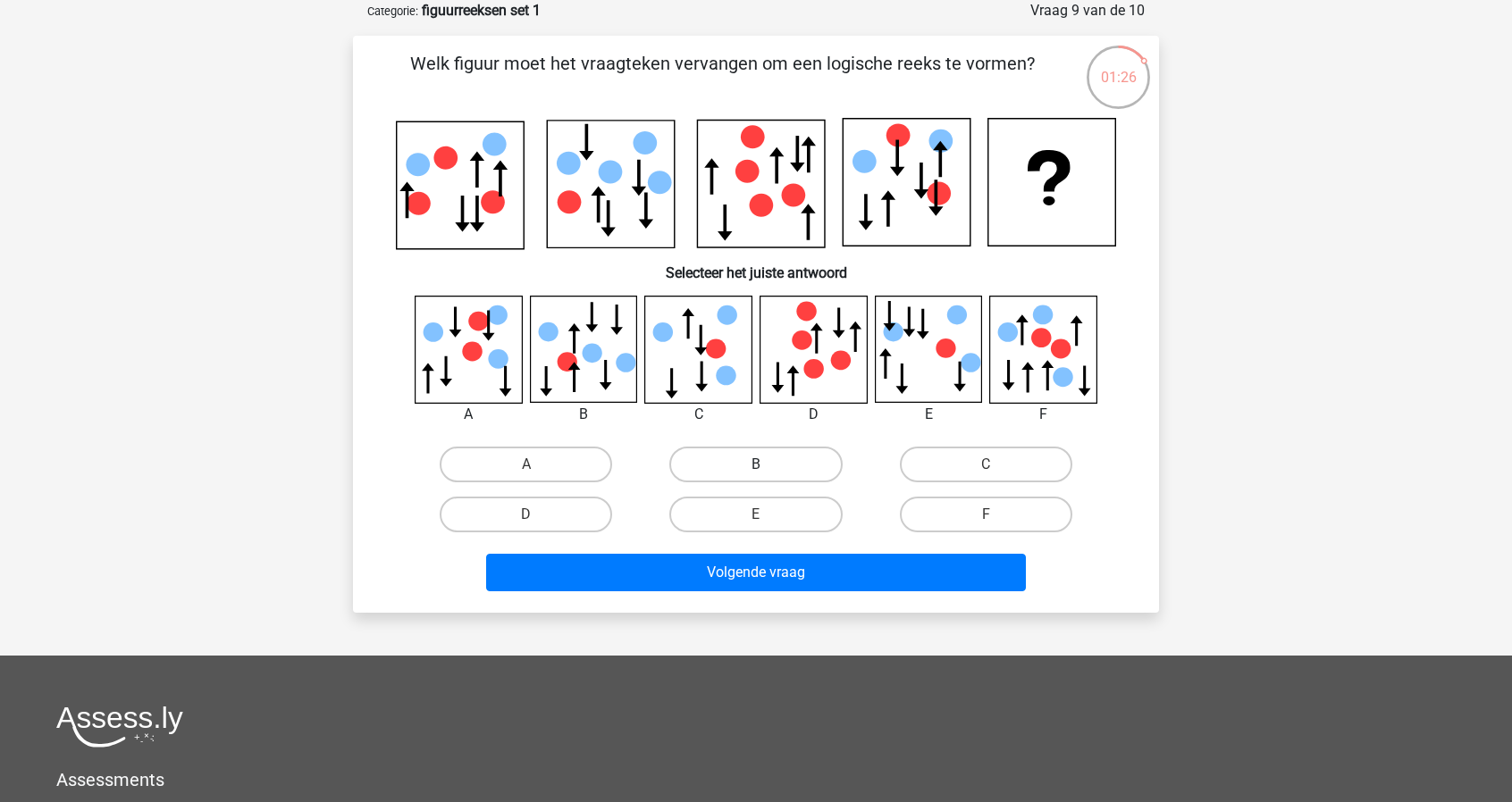
click at [798, 462] on label "B" at bounding box center [756, 464] width 173 height 36
click at [767, 464] on input "B" at bounding box center [761, 470] width 12 height 12
radio input "true"
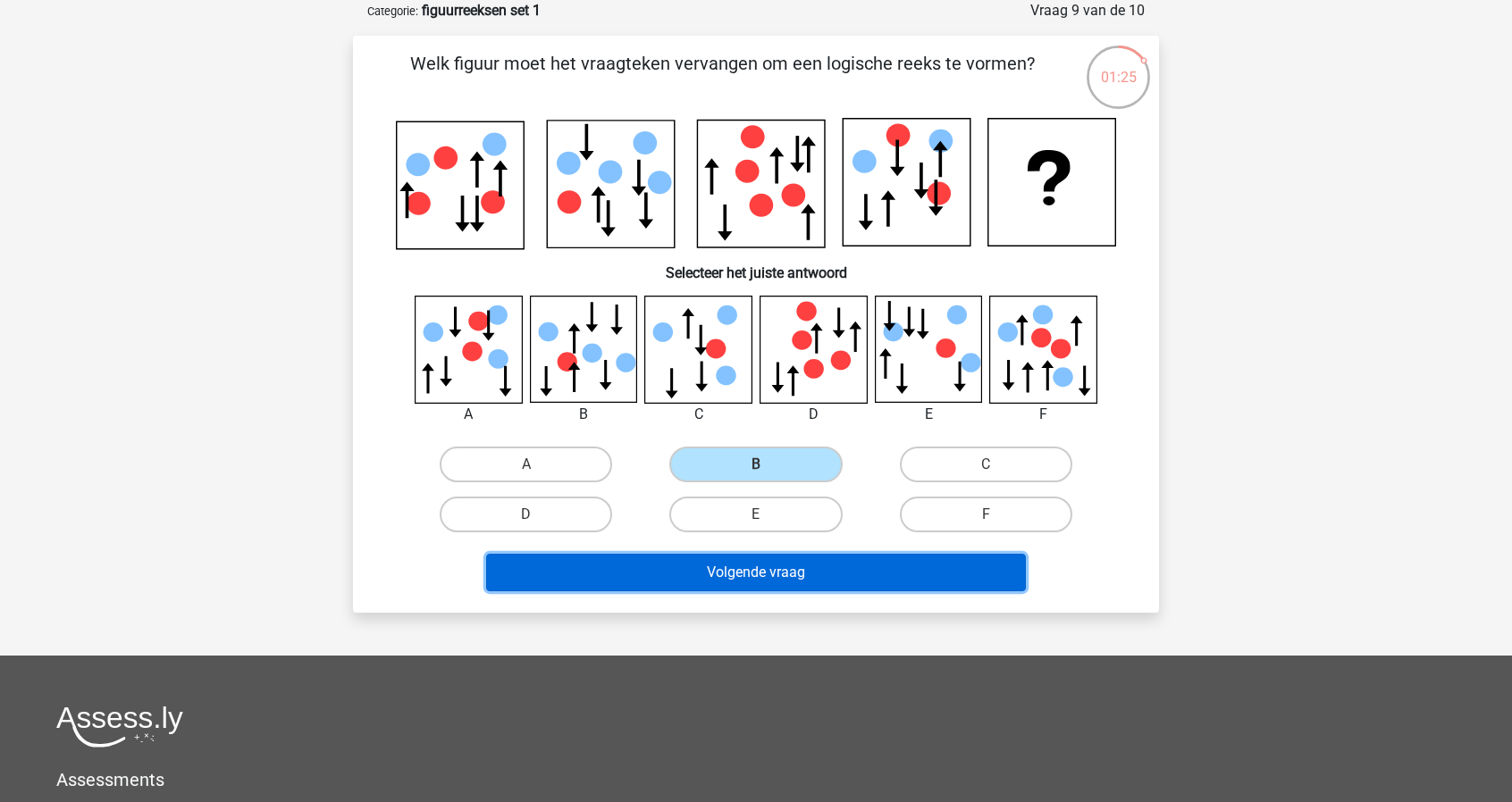
click at [863, 567] on button "Volgende vraag" at bounding box center [756, 572] width 541 height 38
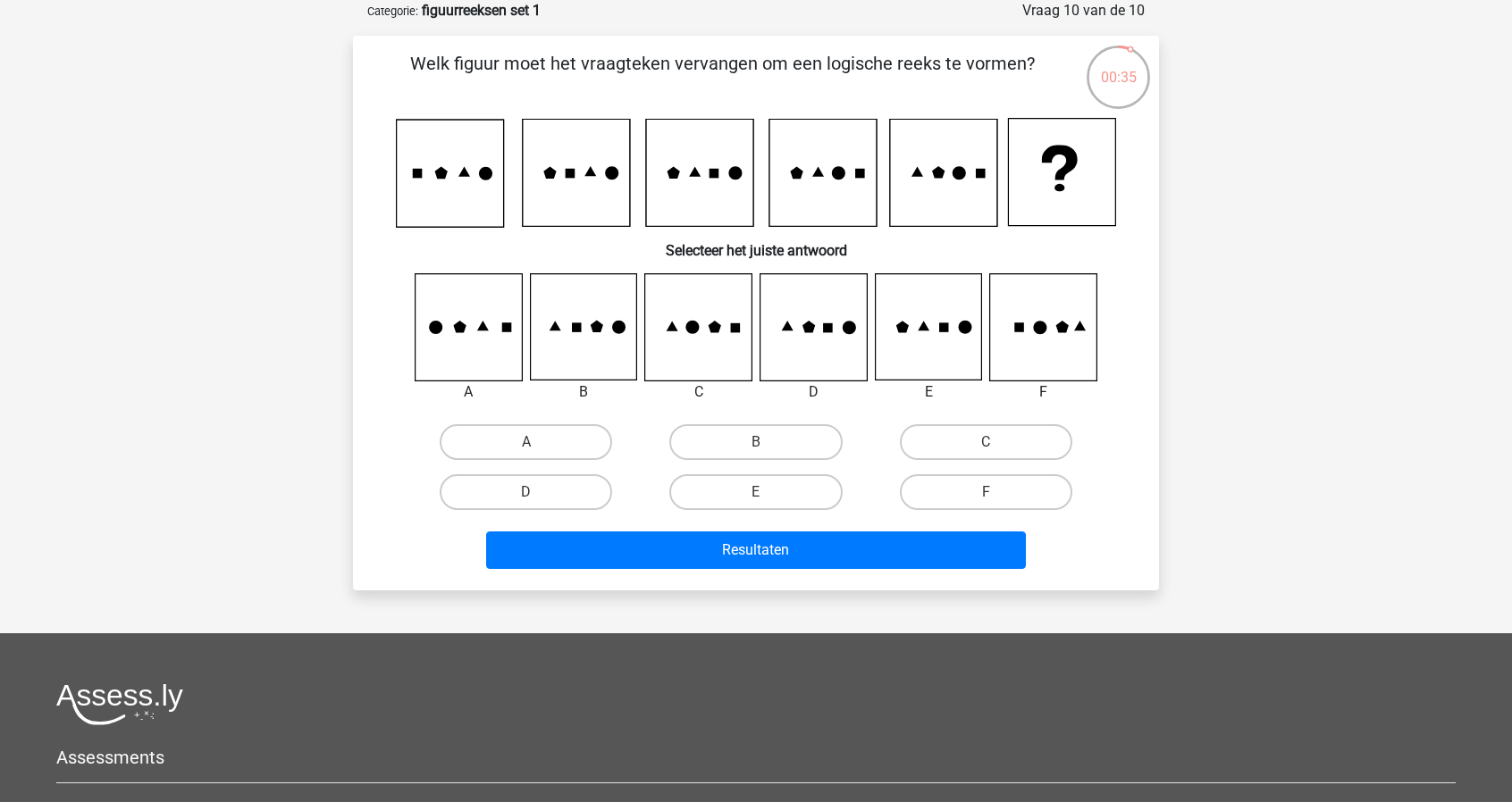
click at [1093, 334] on icon at bounding box center [1044, 328] width 106 height 106
click at [1044, 339] on icon at bounding box center [1044, 328] width 106 height 106
click at [969, 496] on label "F" at bounding box center [986, 492] width 173 height 36
click at [986, 496] on input "F" at bounding box center [991, 497] width 12 height 12
radio input "true"
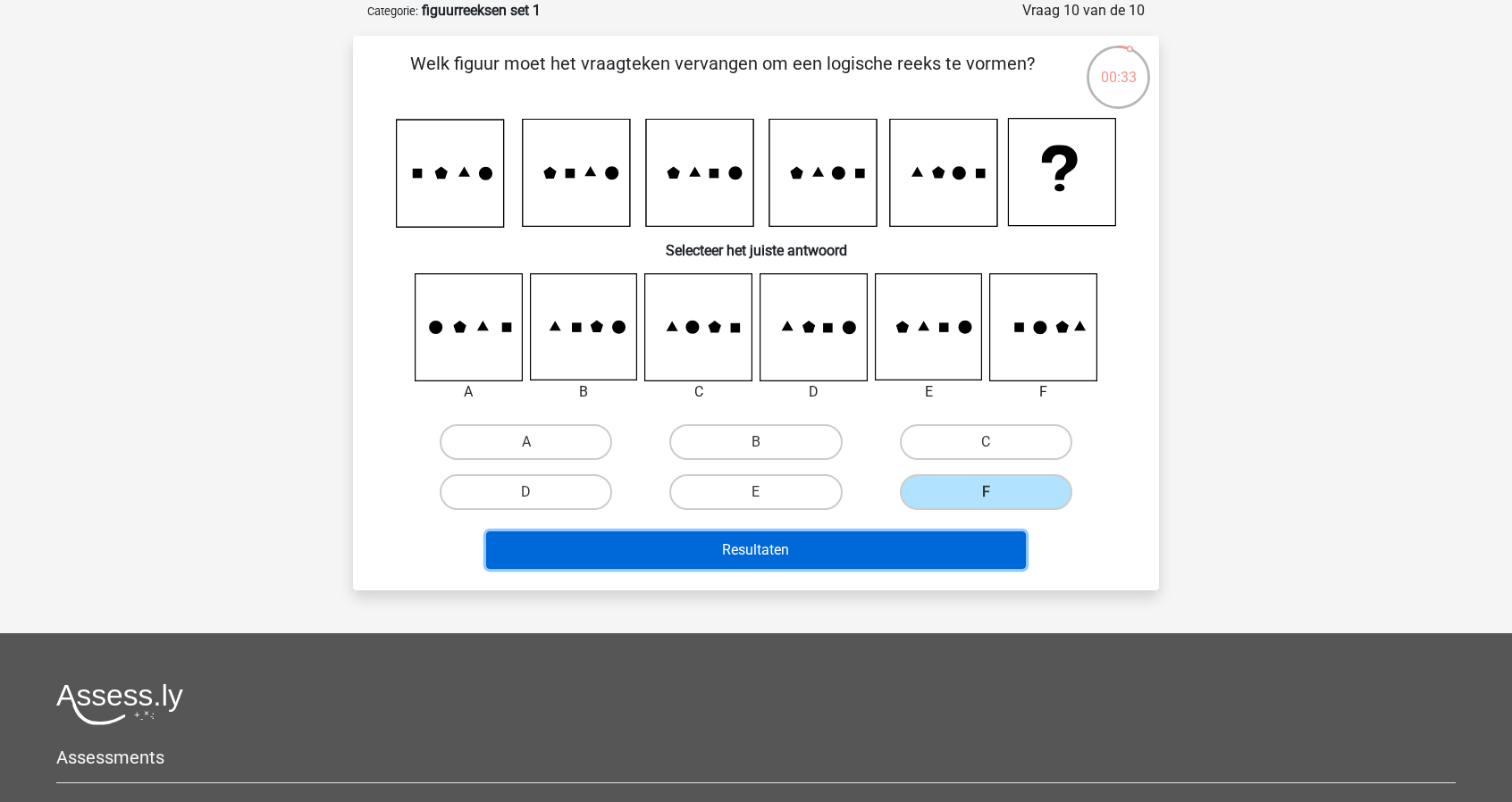
click at [862, 554] on button "Resultaten" at bounding box center [756, 550] width 541 height 38
